Goal: Transaction & Acquisition: Purchase product/service

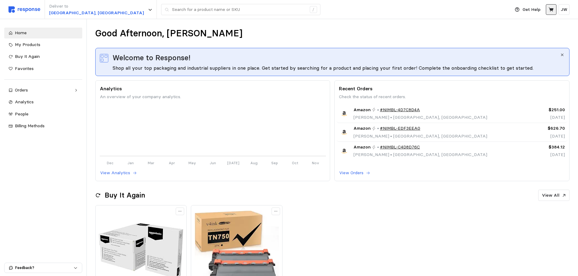
click at [549, 10] on icon at bounding box center [550, 9] width 5 height 5
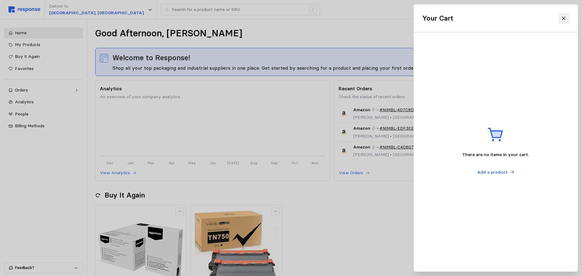
click at [566, 18] on icon at bounding box center [563, 18] width 5 height 5
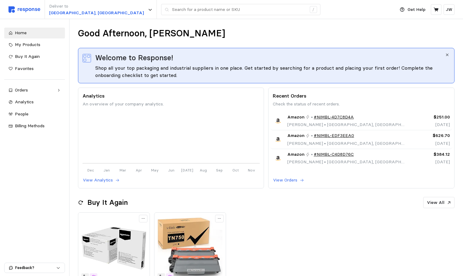
drag, startPoint x: 330, startPoint y: 234, endPoint x: 325, endPoint y: 229, distance: 7.9
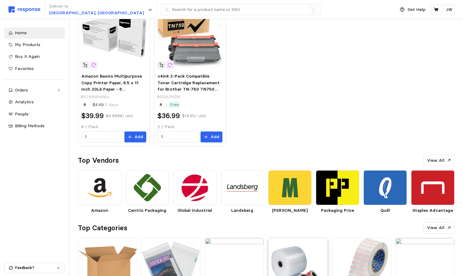
scroll to position [243, 0]
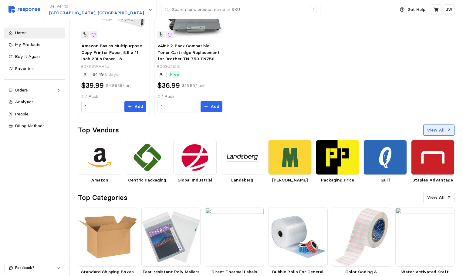
click at [436, 134] on button "View All" at bounding box center [438, 131] width 31 height 12
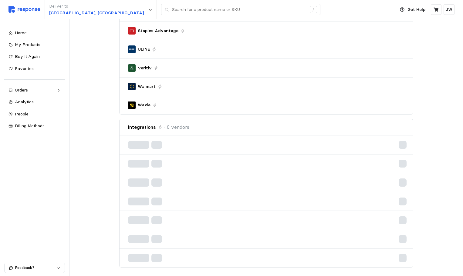
scroll to position [154, 0]
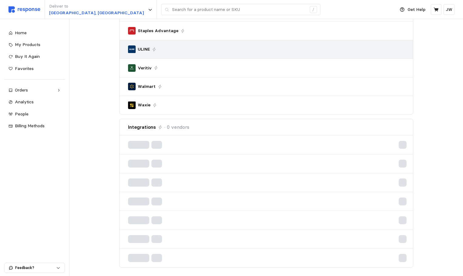
click at [169, 50] on div "ULINE" at bounding box center [266, 49] width 277 height 8
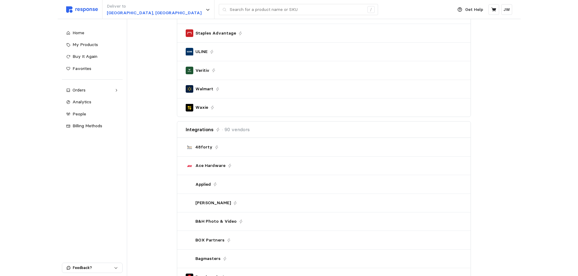
scroll to position [0, 0]
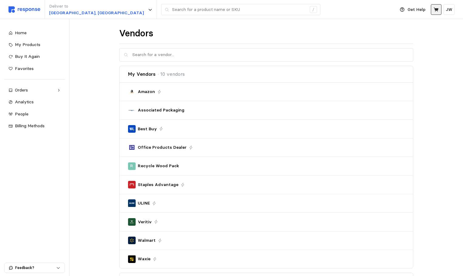
click at [435, 13] on button at bounding box center [436, 9] width 11 height 11
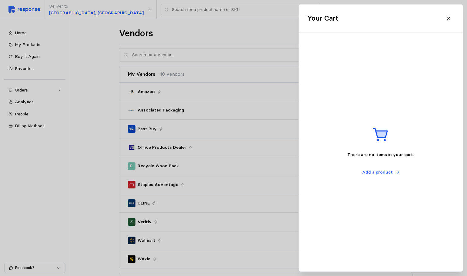
click at [445, 18] on button at bounding box center [449, 18] width 11 height 11
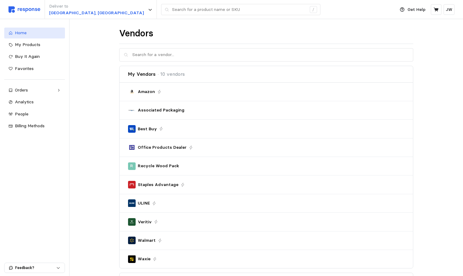
click at [24, 36] on div "Home" at bounding box center [38, 33] width 46 height 7
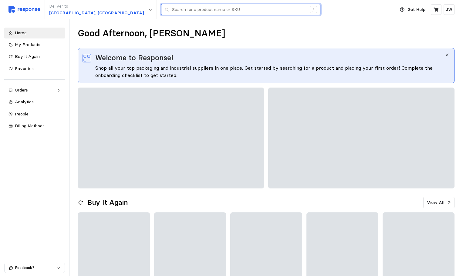
click at [172, 9] on input "text" at bounding box center [239, 9] width 134 height 11
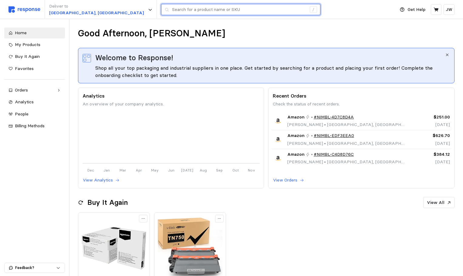
paste input "S-10434"
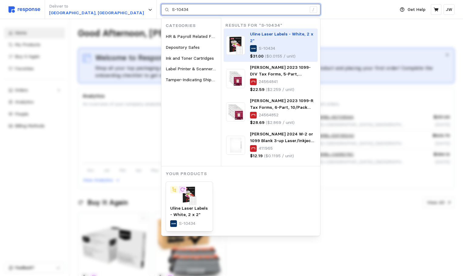
click at [250, 43] on p "Uline Laser Labels - White, 2 x 2"" at bounding box center [282, 37] width 65 height 13
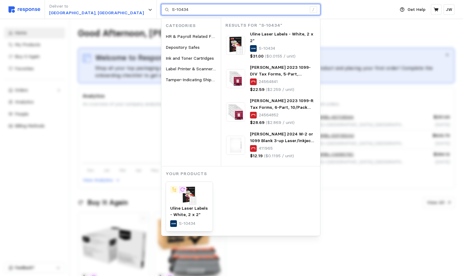
type input "S-10434"
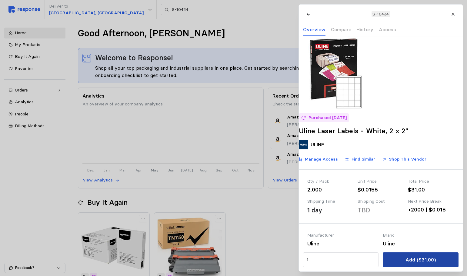
click at [419, 263] on p "Add ($31.00)" at bounding box center [420, 260] width 30 height 8
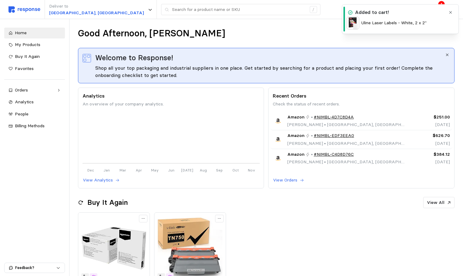
click at [398, 26] on p "Uline Laser Labels - White, 2 x 2"" at bounding box center [393, 23] width 65 height 7
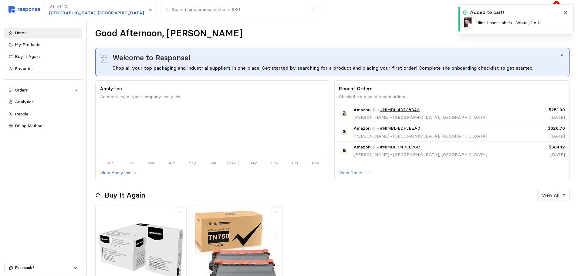
click at [565, 11] on icon "button" at bounding box center [565, 12] width 4 height 4
click at [550, 8] on icon at bounding box center [550, 9] width 5 height 4
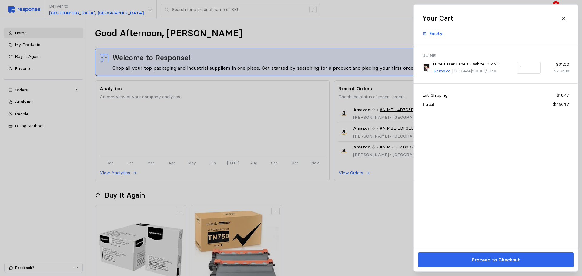
click at [495, 264] on button "Proceed to Checkout" at bounding box center [496, 260] width 156 height 15
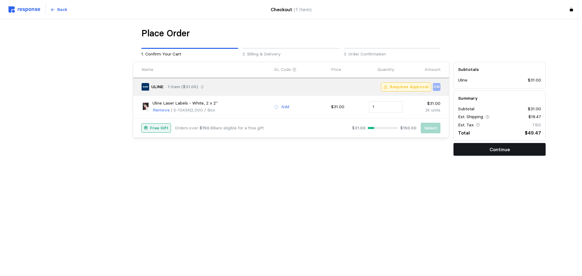
click at [480, 151] on button "Continue" at bounding box center [500, 149] width 92 height 13
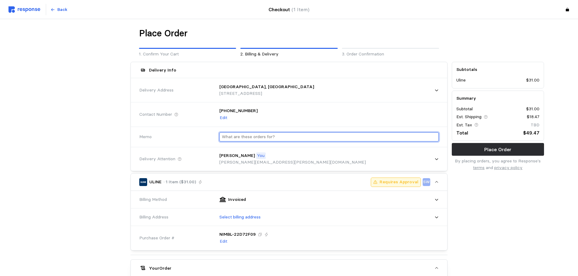
click at [249, 136] on input "text" at bounding box center [329, 137] width 214 height 9
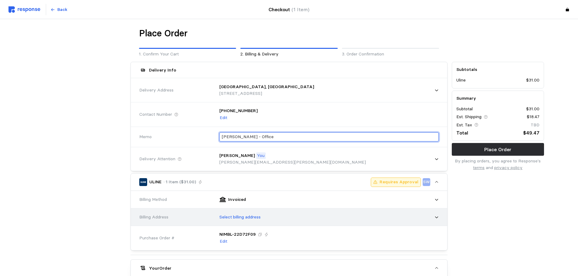
scroll to position [61, 0]
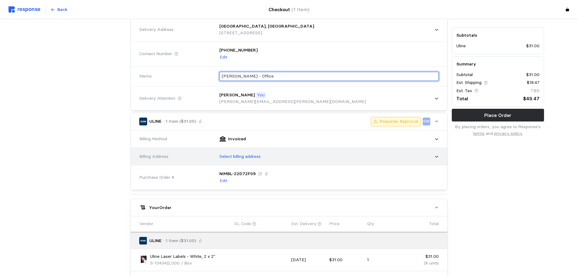
type input "[PERSON_NAME] - Office"
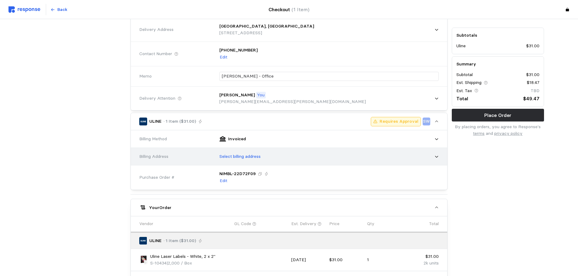
click at [268, 159] on div "Select billing address" at bounding box center [327, 156] width 224 height 15
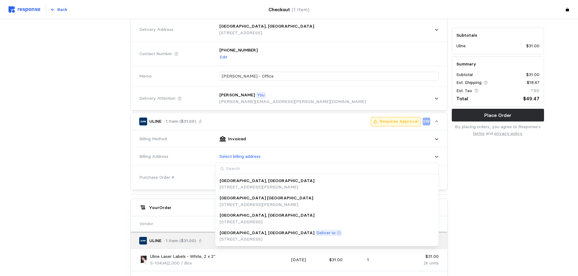
click at [244, 217] on p "[GEOGRAPHIC_DATA], [GEOGRAPHIC_DATA]" at bounding box center [267, 215] width 95 height 7
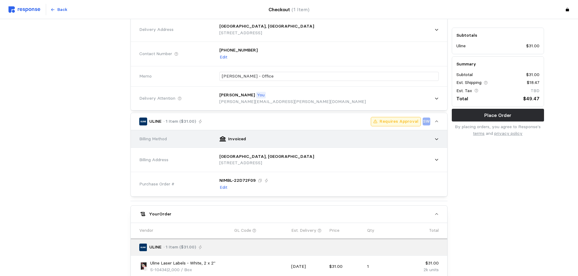
click at [238, 139] on p "Invoiced" at bounding box center [237, 139] width 18 height 7
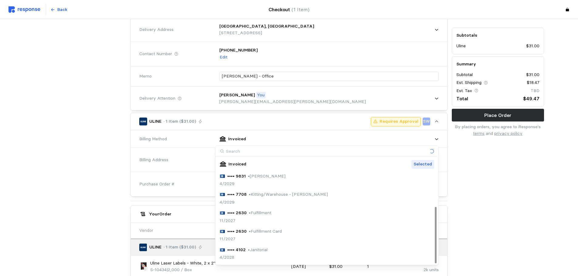
scroll to position [91, 0]
click at [271, 195] on p "• Office (New)" at bounding box center [262, 196] width 27 height 7
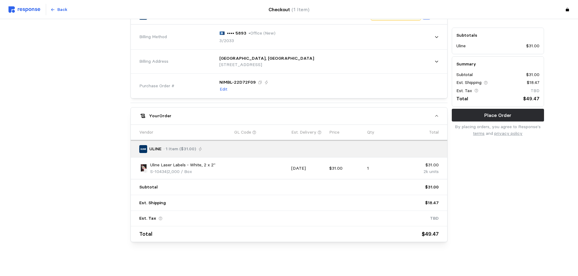
scroll to position [0, 0]
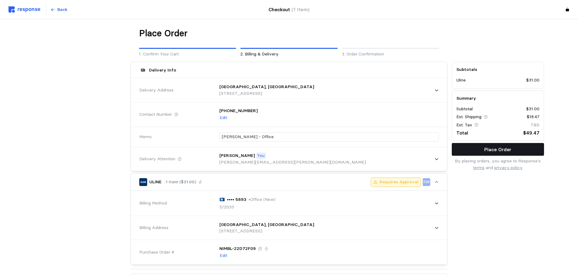
click at [505, 151] on p "Place Order" at bounding box center [497, 150] width 27 height 8
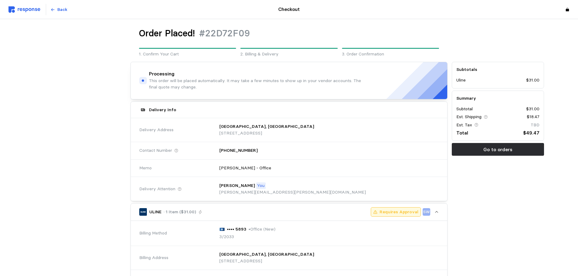
click at [500, 148] on p "Go to orders" at bounding box center [497, 150] width 29 height 8
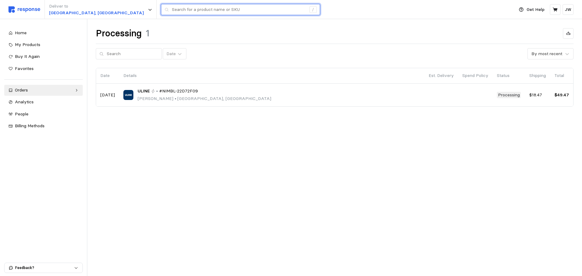
click at [172, 13] on input "text" at bounding box center [239, 9] width 134 height 11
paste input "S-3845"
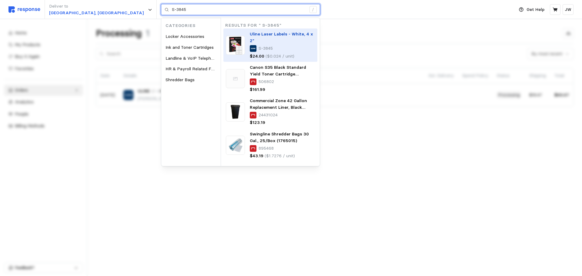
click at [250, 40] on p "Uline Laser Labels - White, 4 x 2"" at bounding box center [282, 37] width 65 height 13
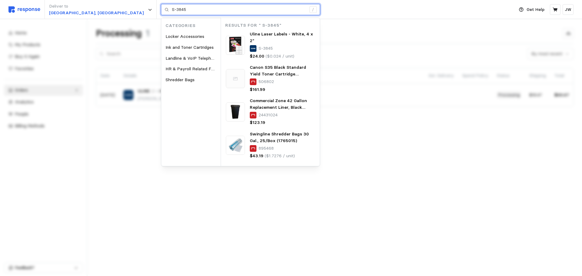
type input "S-3845"
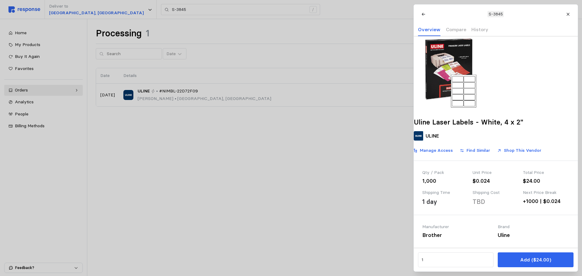
click at [533, 261] on p "Add ($24.00)" at bounding box center [535, 260] width 31 height 8
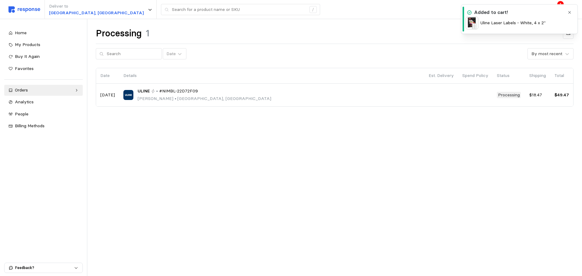
click at [569, 14] on icon "button" at bounding box center [570, 12] width 4 height 4
click at [557, 11] on icon at bounding box center [555, 9] width 5 height 5
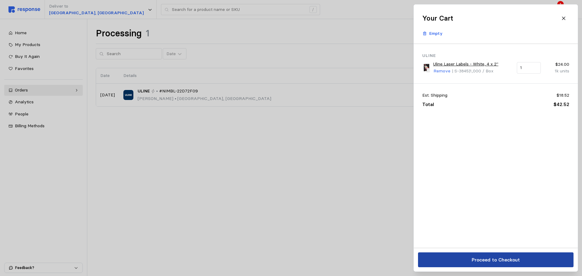
click at [498, 260] on p "Proceed to Checkout" at bounding box center [496, 260] width 48 height 8
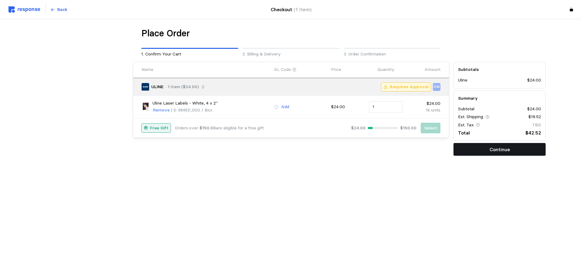
click at [506, 151] on p "Continue" at bounding box center [500, 150] width 20 height 8
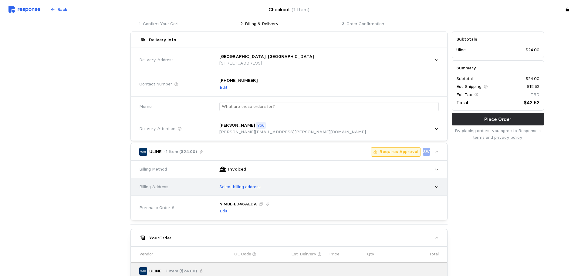
scroll to position [61, 0]
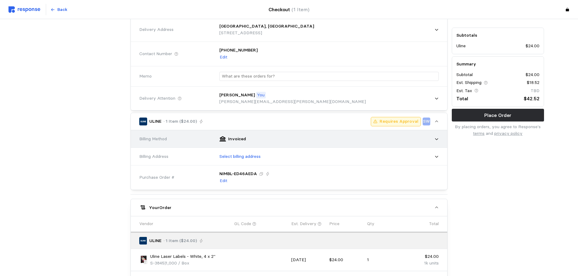
click at [248, 144] on div "Invoiced" at bounding box center [327, 139] width 224 height 15
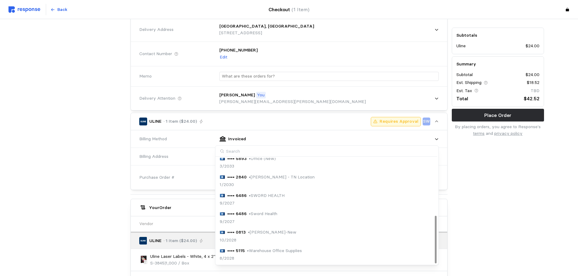
scroll to position [68, 0]
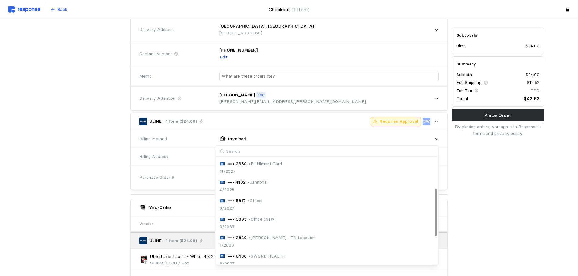
click at [269, 222] on p "• Office (New)" at bounding box center [262, 219] width 27 height 7
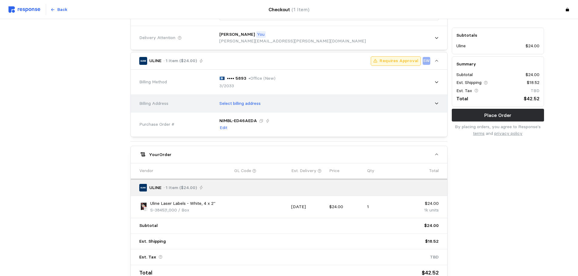
scroll to position [61, 0]
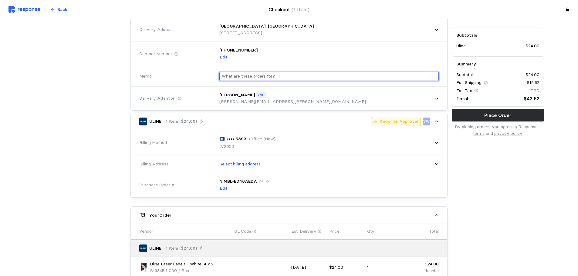
click at [281, 74] on input "text" at bounding box center [329, 76] width 214 height 9
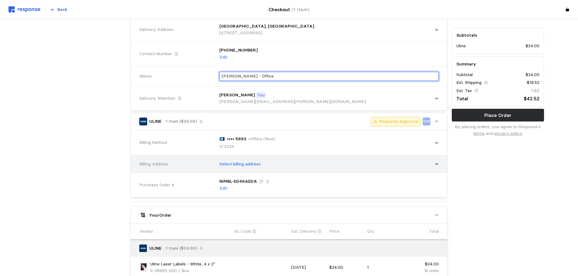
type input "[PERSON_NAME] - Office"
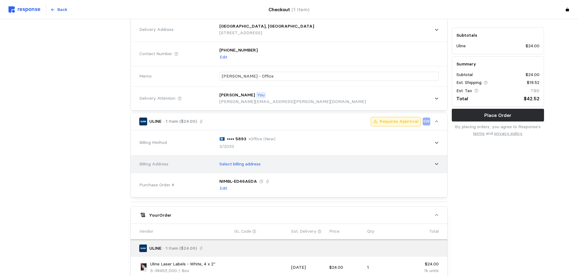
click at [260, 162] on p "Select billing address" at bounding box center [239, 164] width 41 height 7
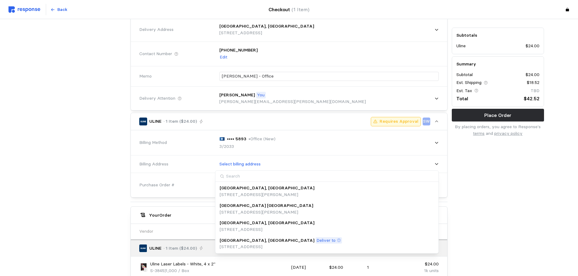
click at [256, 227] on p "[STREET_ADDRESS]" at bounding box center [267, 230] width 95 height 7
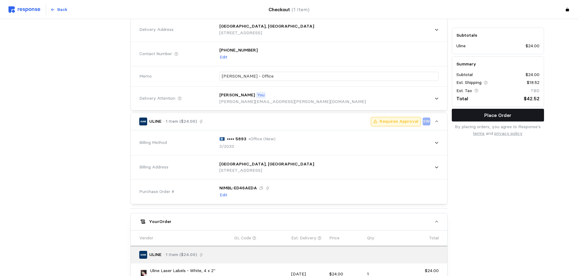
click at [513, 121] on button "Place Order" at bounding box center [498, 115] width 92 height 13
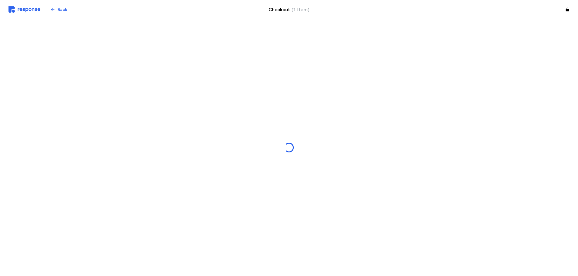
scroll to position [0, 0]
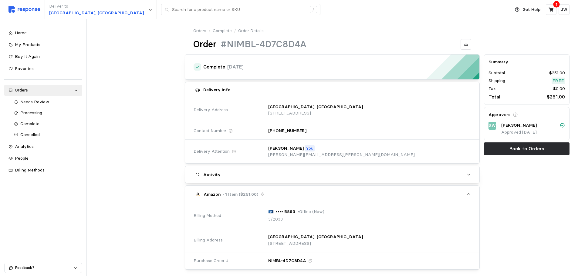
scroll to position [170, 0]
